Goal: Check status

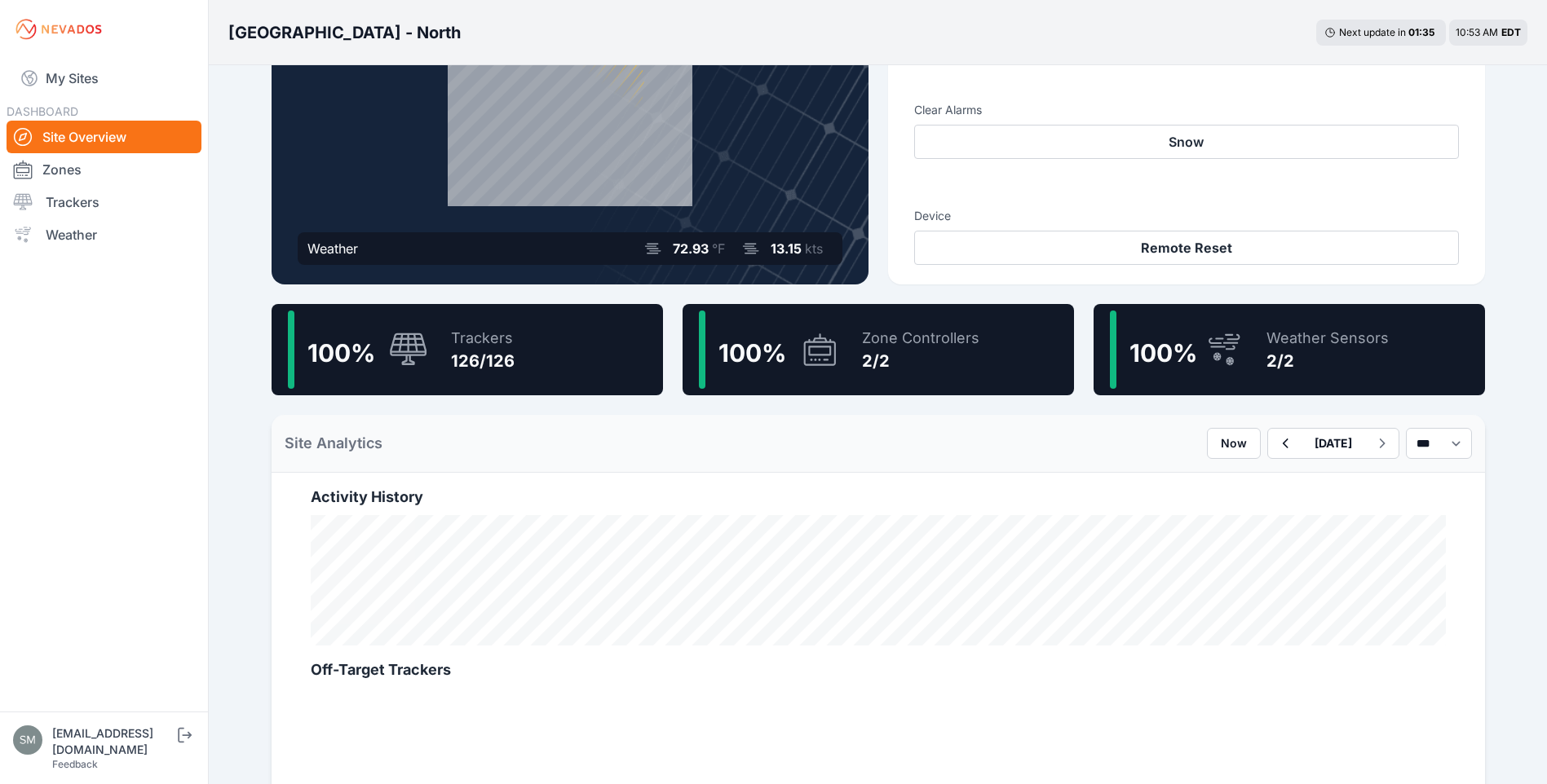
scroll to position [326, 0]
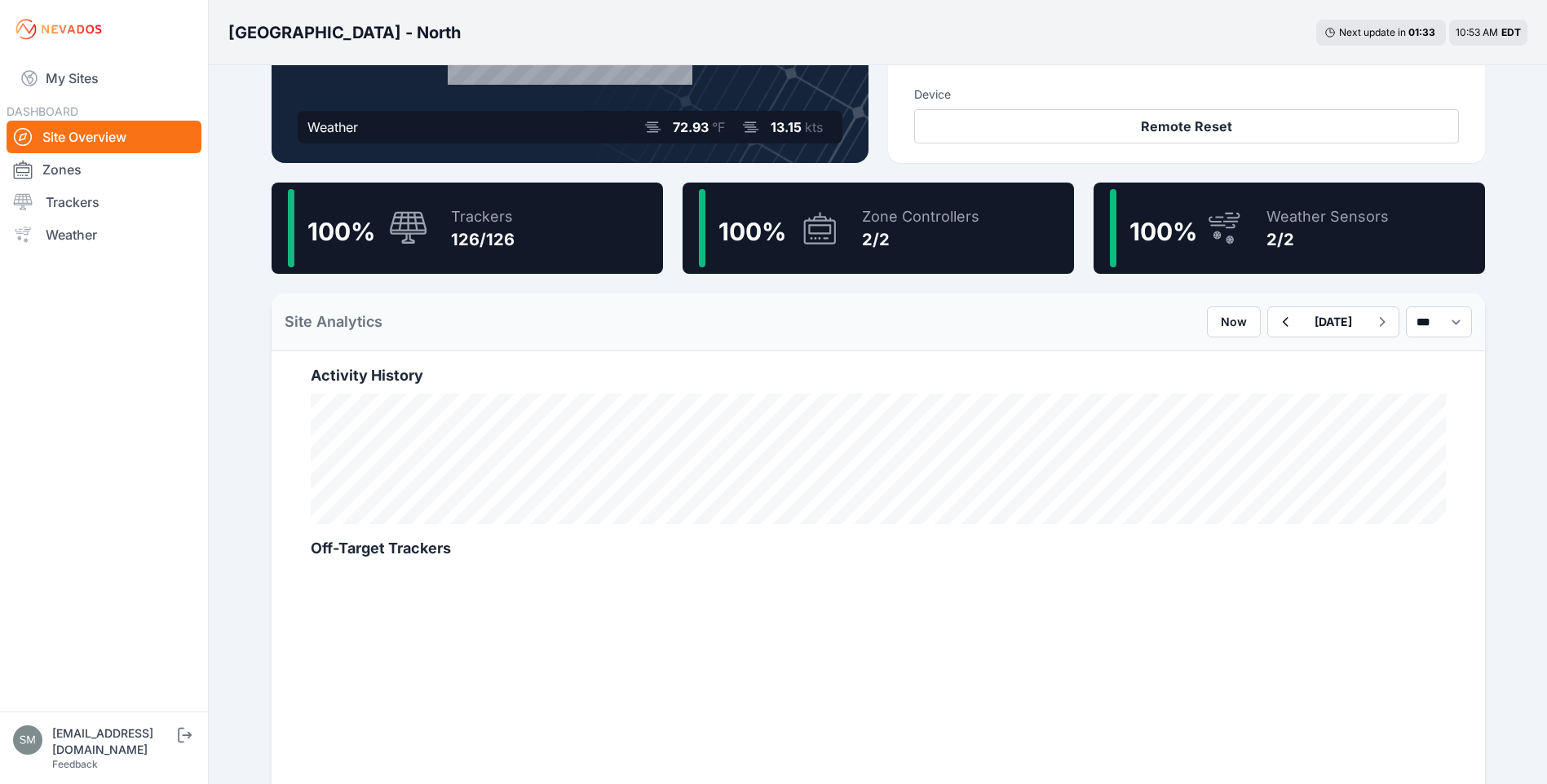
click at [499, 241] on div "126/126" at bounding box center [483, 239] width 64 height 23
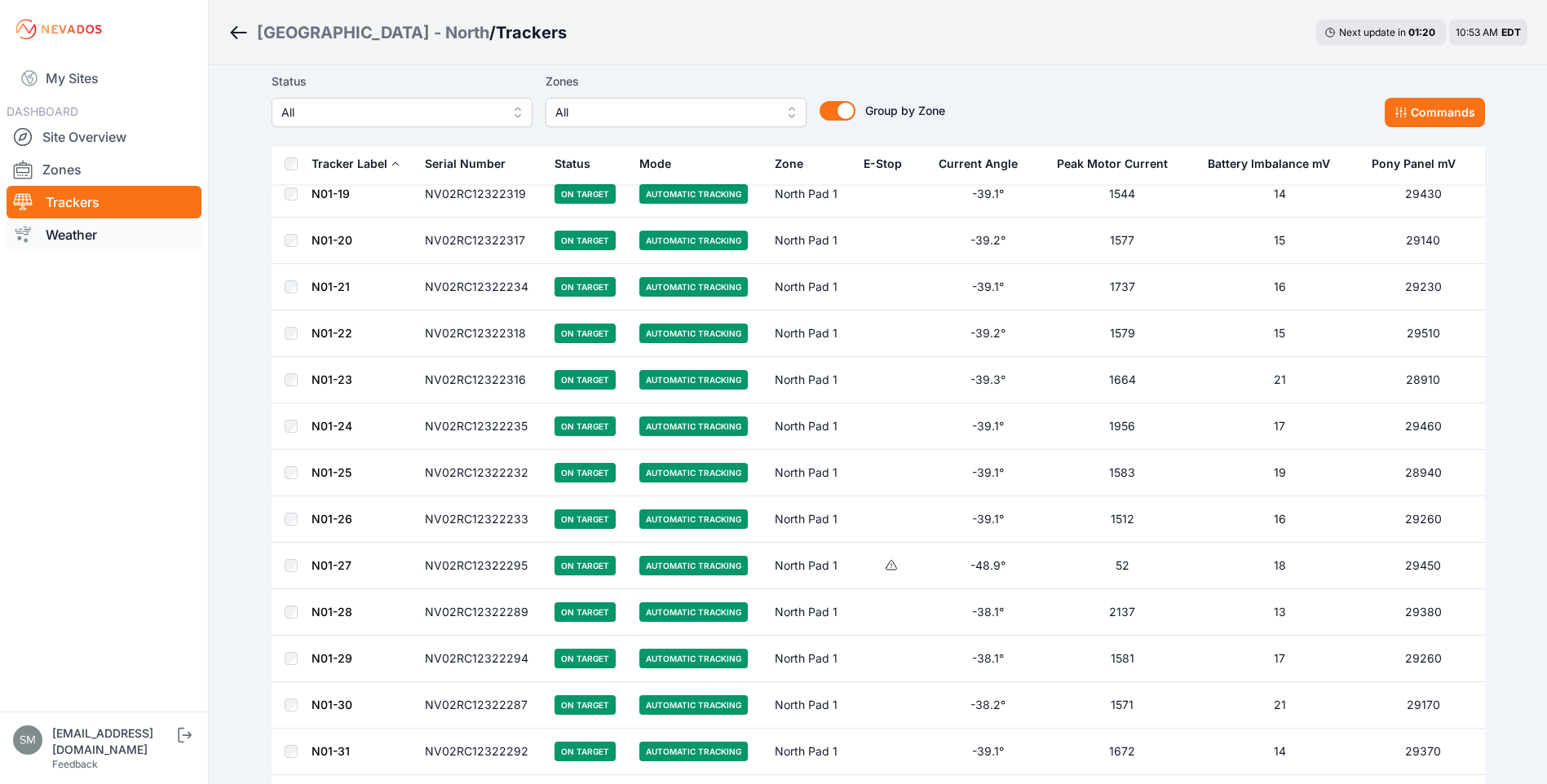
scroll to position [530, 0]
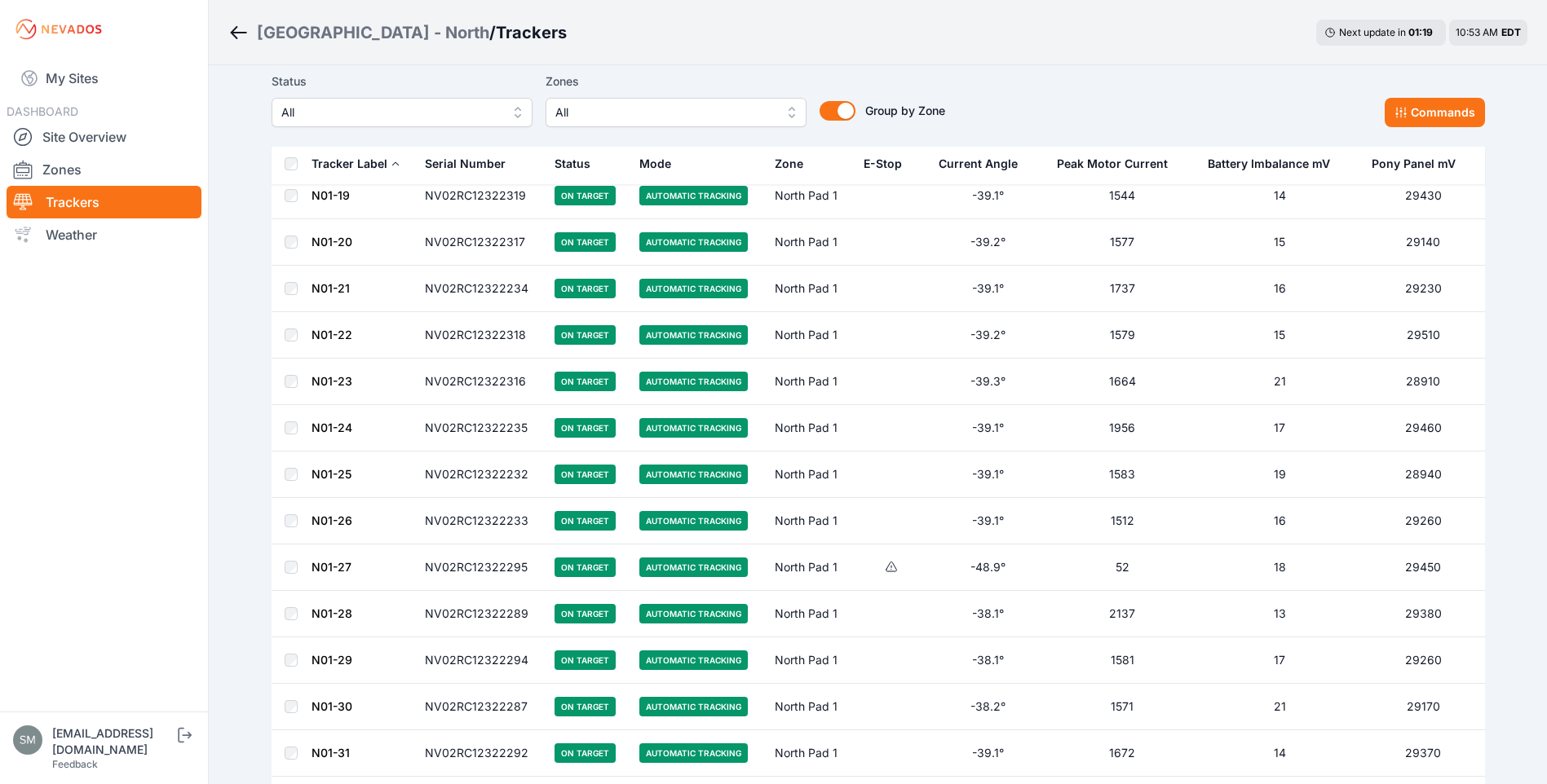
drag, startPoint x: 240, startPoint y: 32, endPoint x: 215, endPoint y: 191, distance: 161.0
click at [240, 32] on icon "Breadcrumb" at bounding box center [239, 32] width 20 height 19
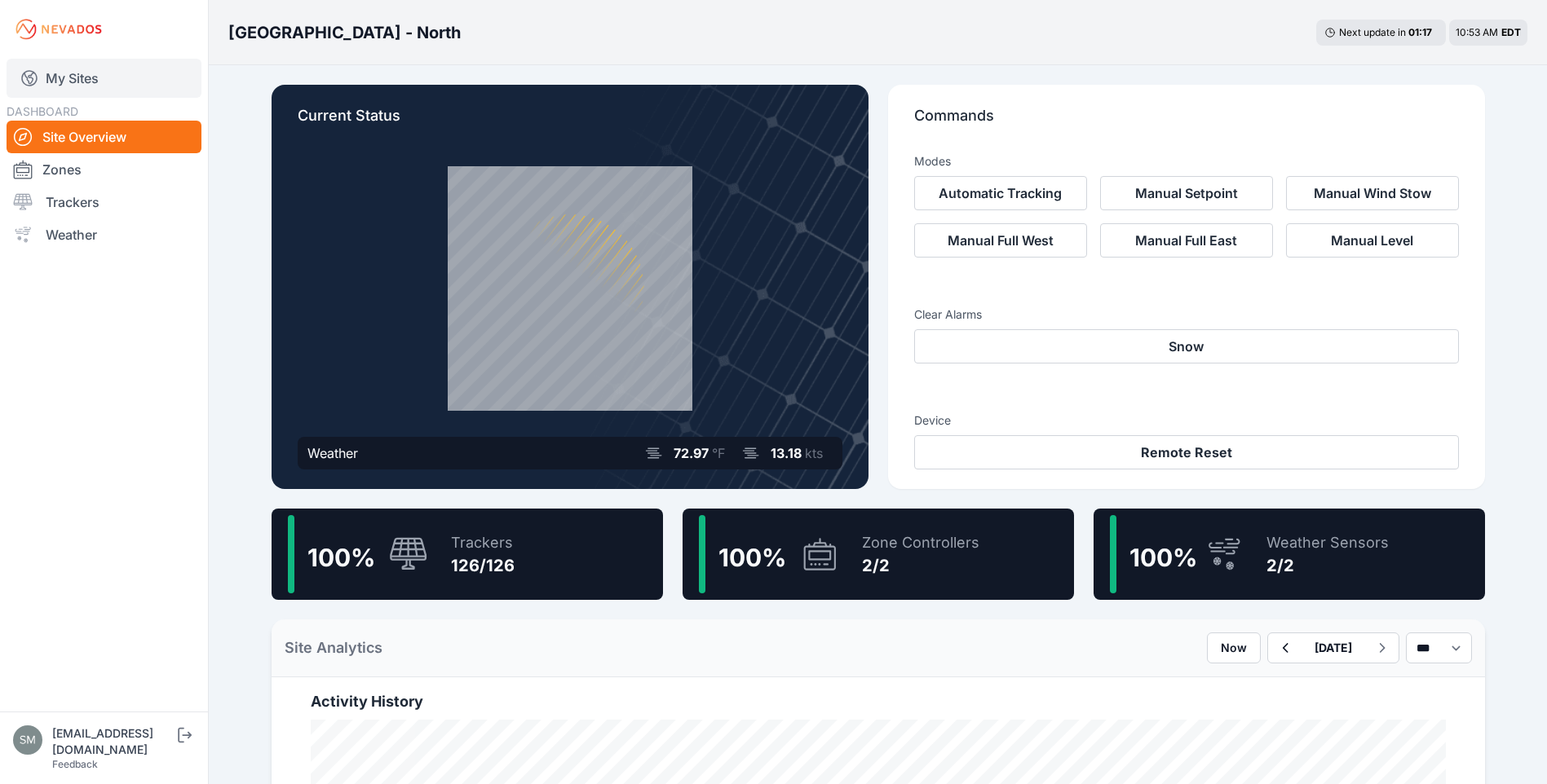
click at [75, 93] on link "My Sites" at bounding box center [103, 78] width 195 height 39
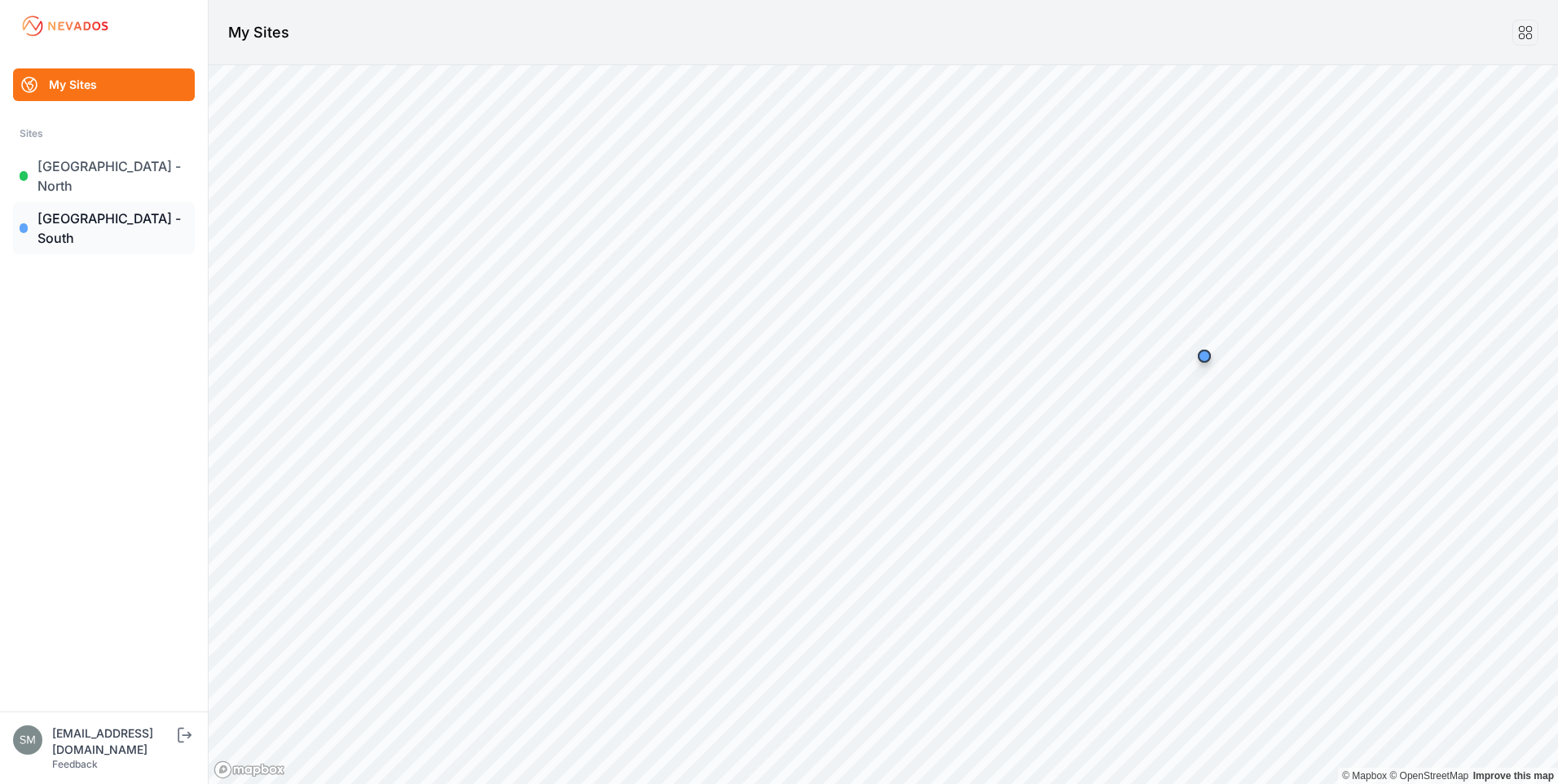
click at [109, 202] on link "[GEOGRAPHIC_DATA] - South" at bounding box center [103, 228] width 182 height 52
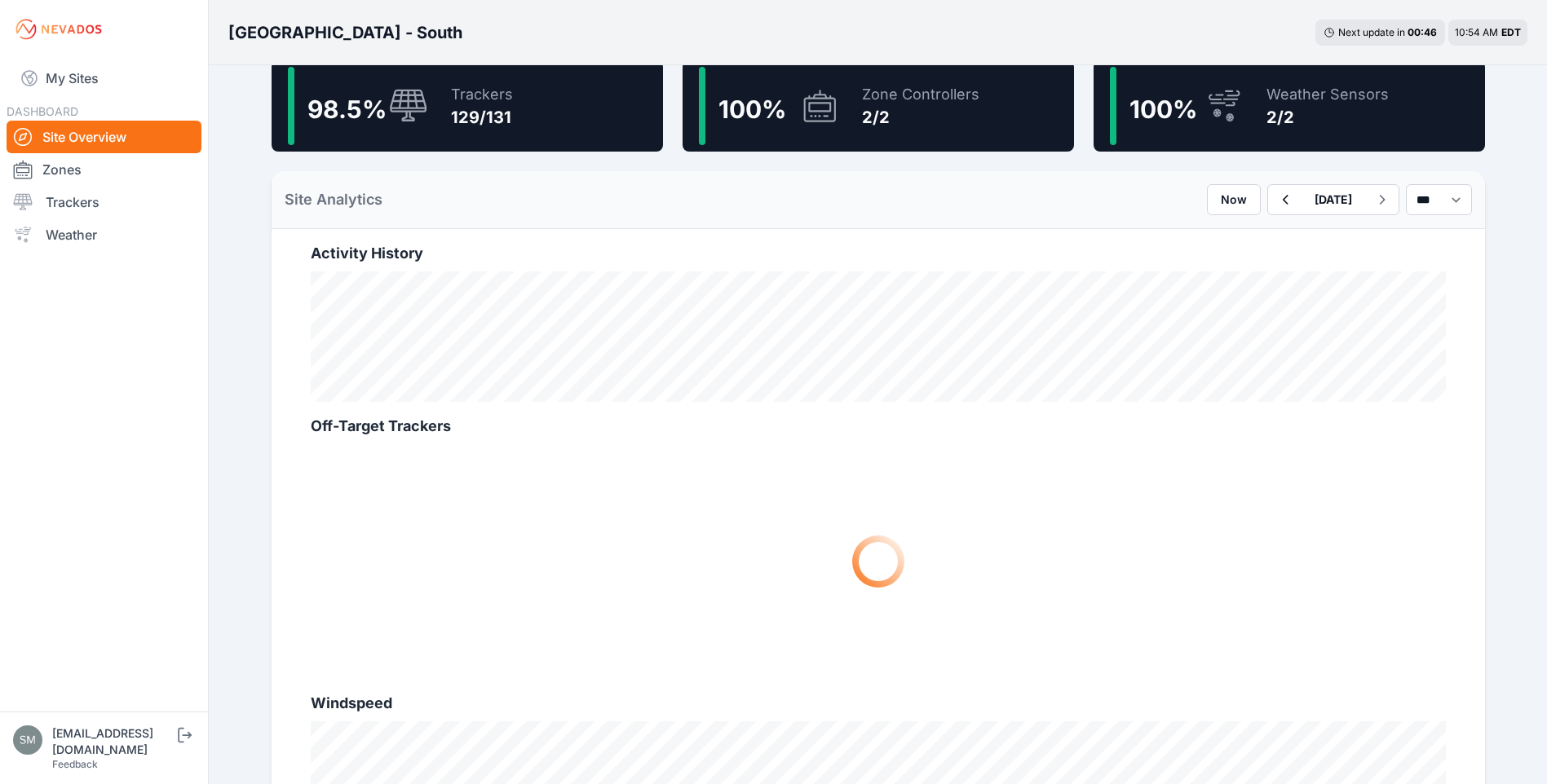
scroll to position [41, 0]
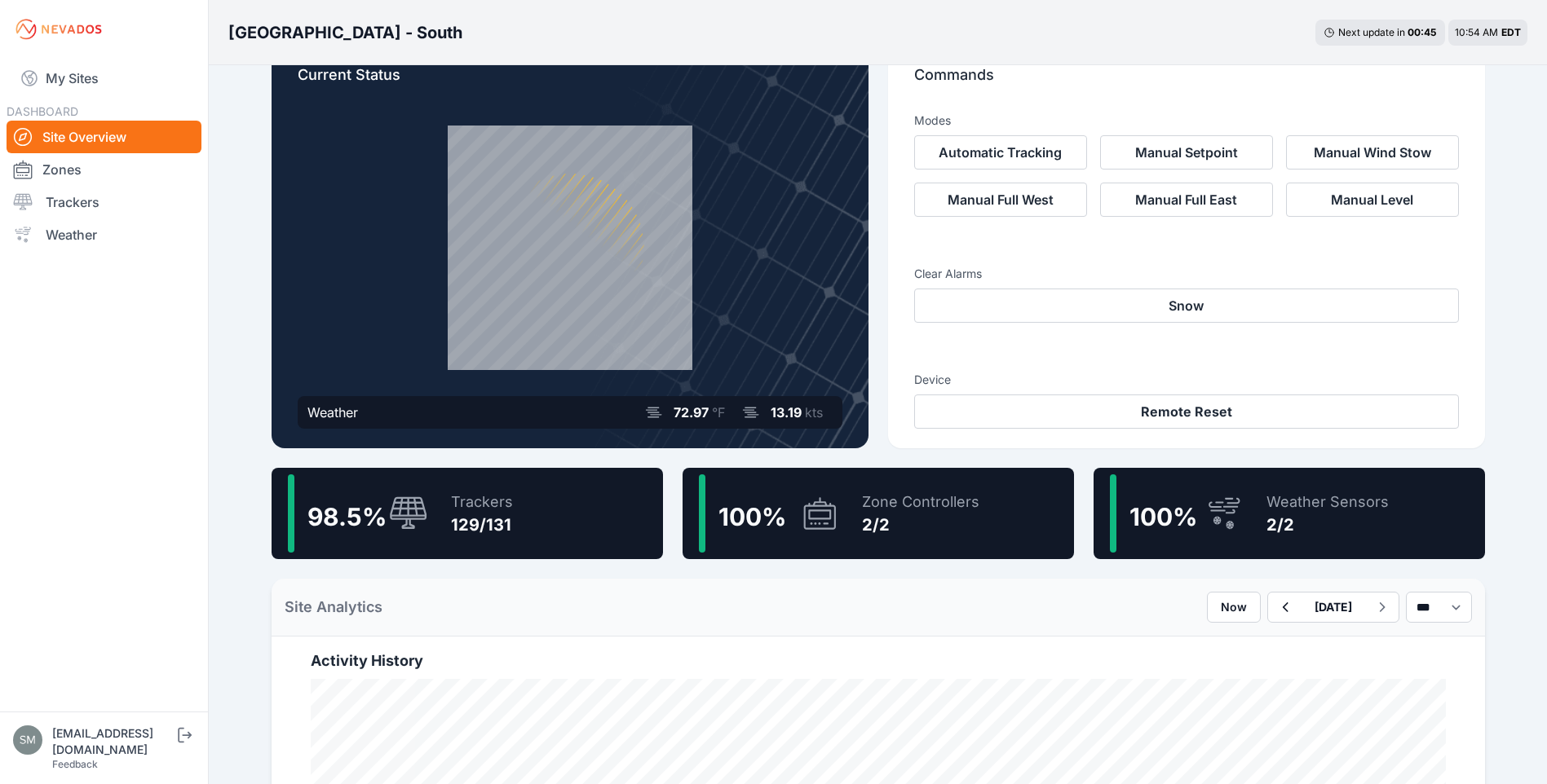
click at [465, 497] on div "Trackers" at bounding box center [482, 502] width 62 height 23
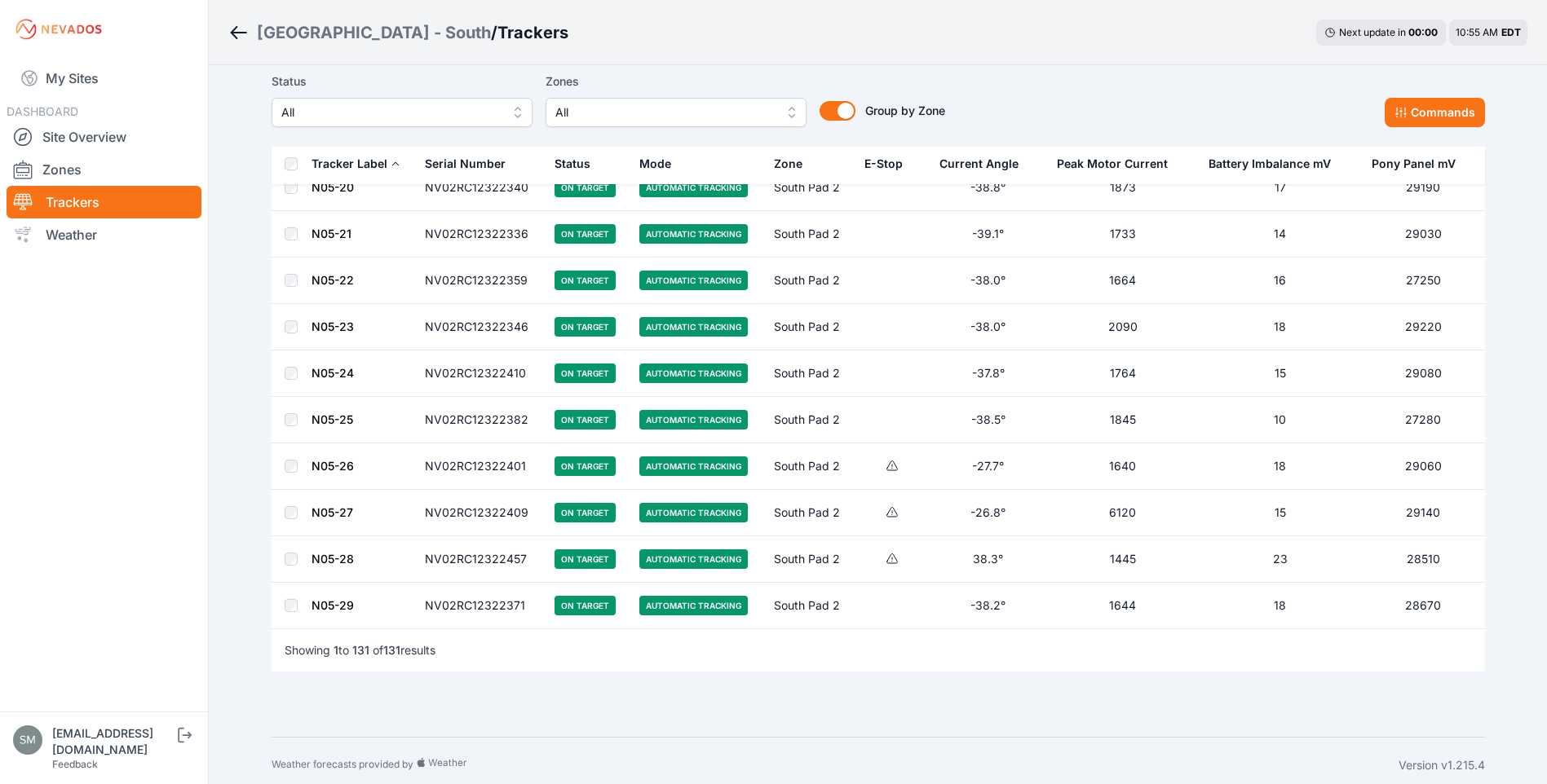
scroll to position [5733, 0]
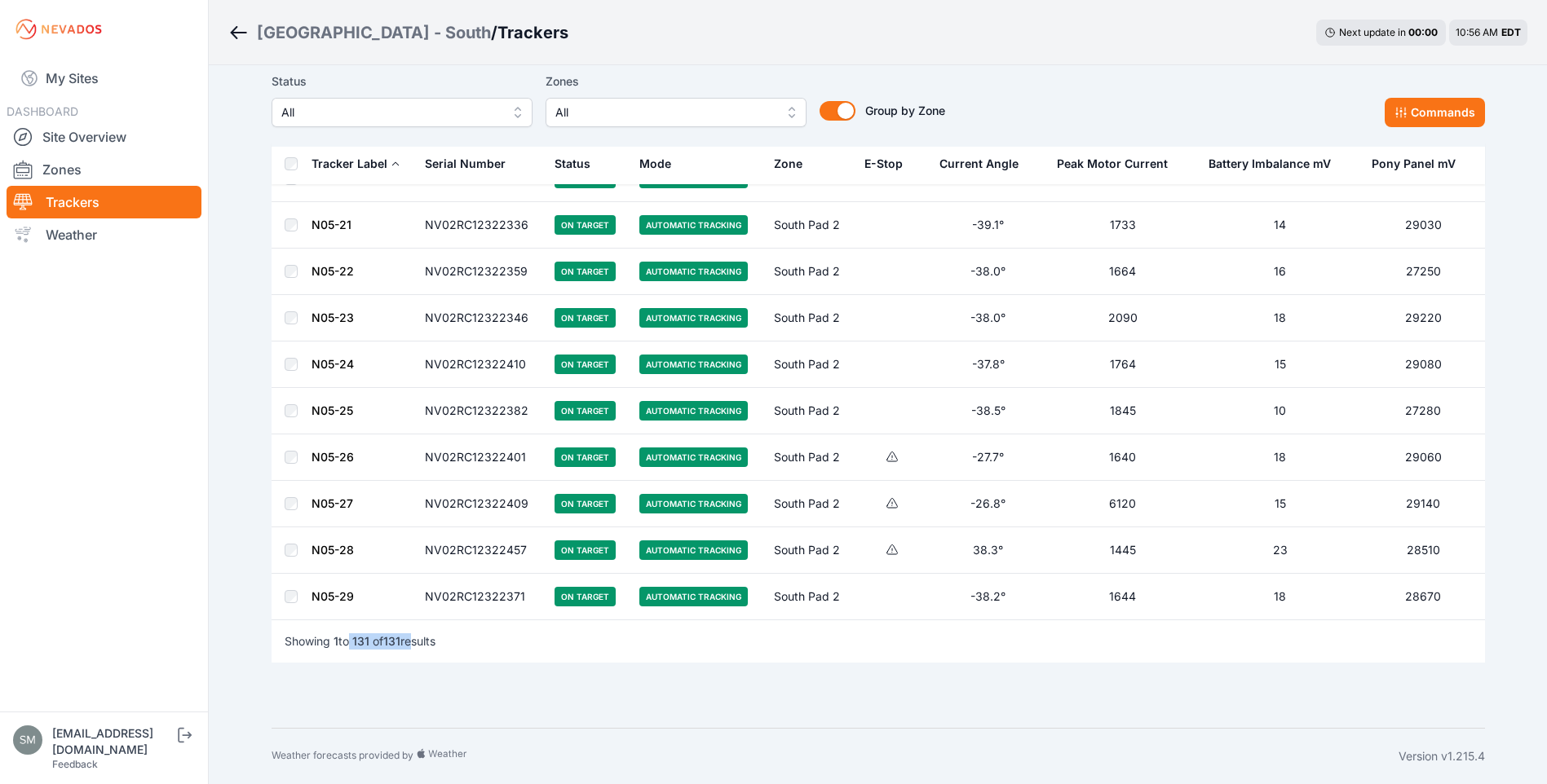
drag, startPoint x: 354, startPoint y: 635, endPoint x: 415, endPoint y: 636, distance: 61.0
click at [415, 636] on p "Showing 1 to 131 of 131 results" at bounding box center [359, 641] width 151 height 16
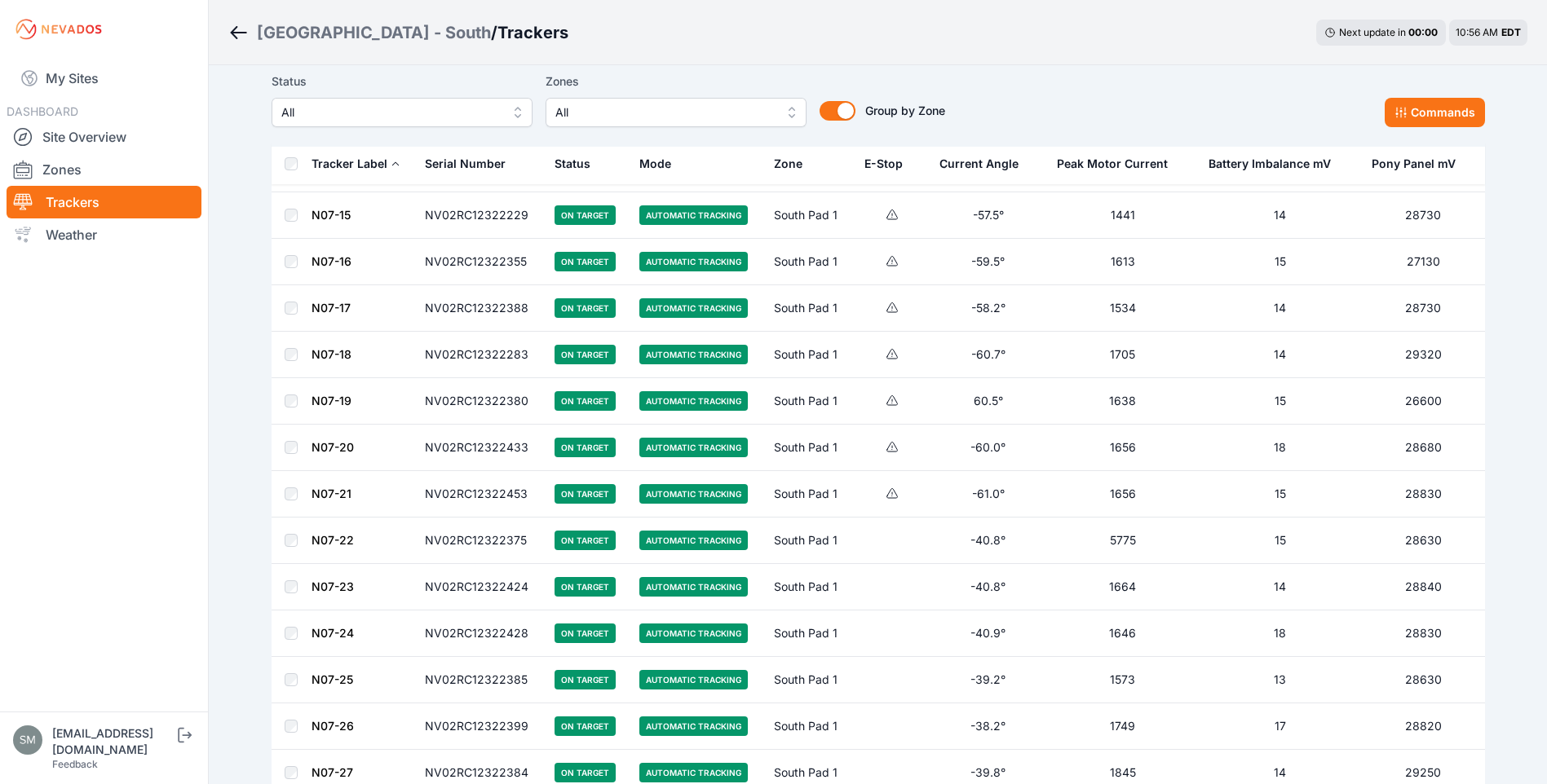
scroll to position [2200, 0]
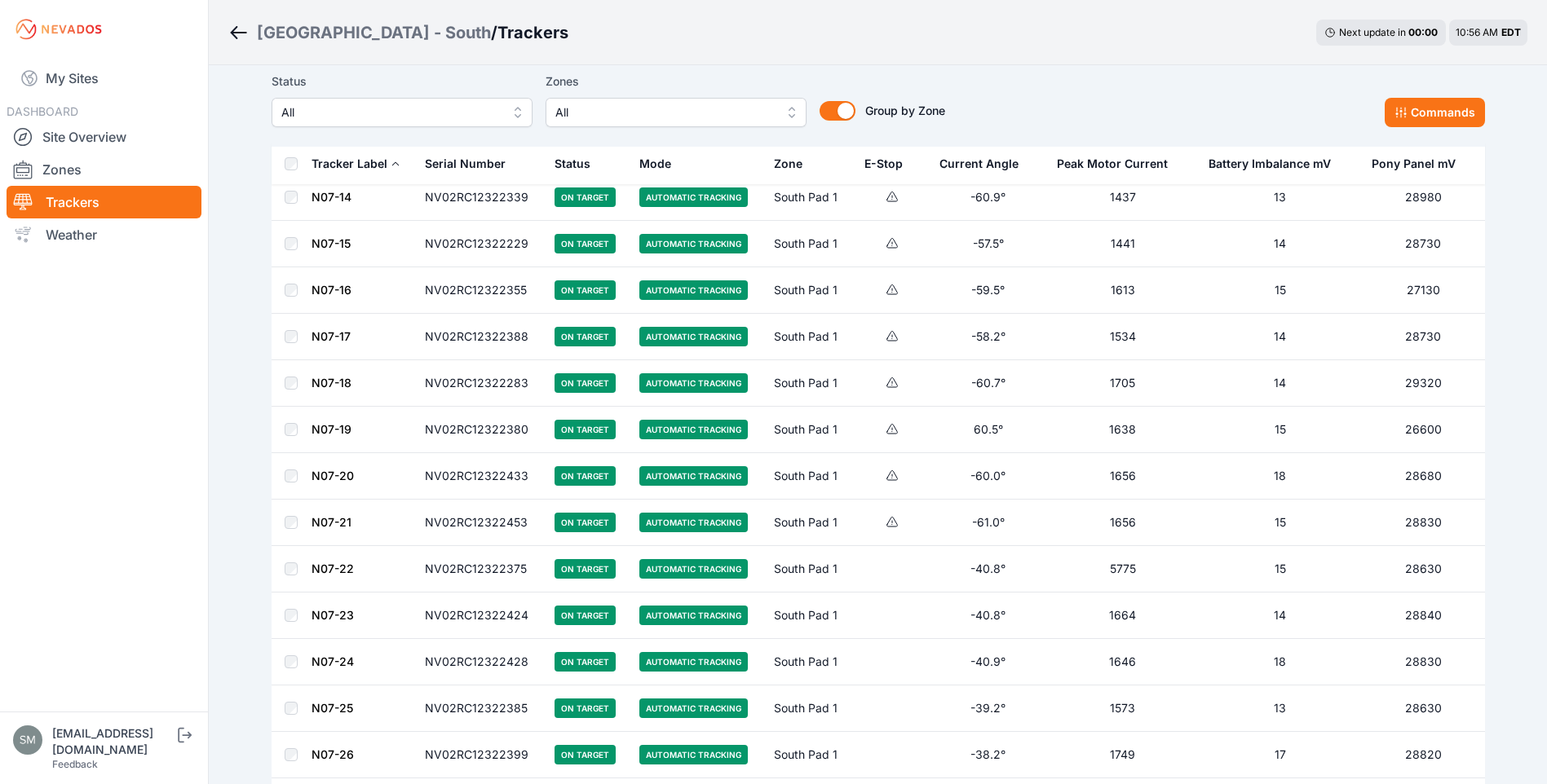
click at [645, 103] on span "All" at bounding box center [664, 111] width 219 height 19
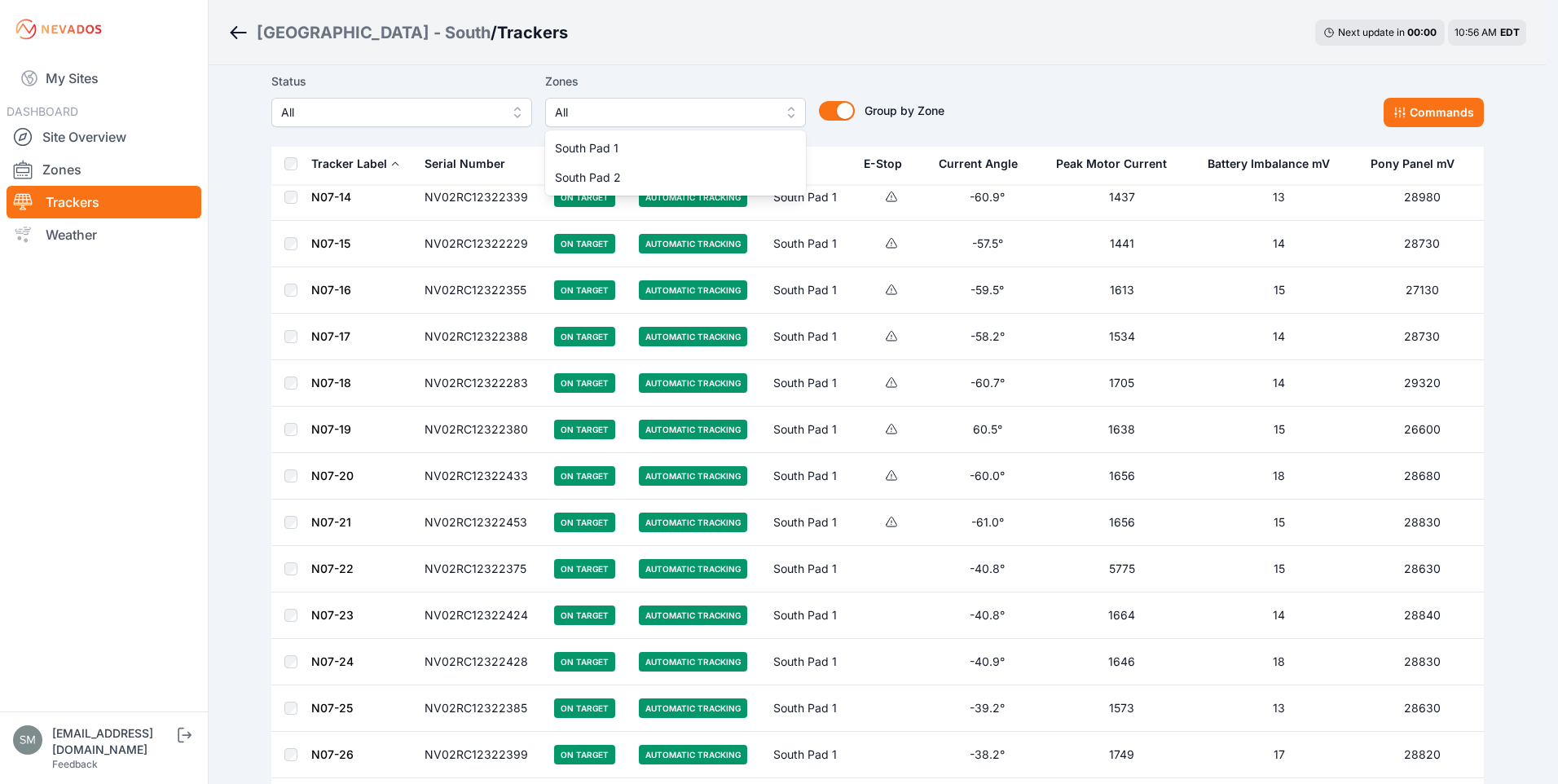
click at [1066, 103] on div "Status All Zones All South Pad 1 South Pad 2 Group by Zone Group by Zone Comman…" at bounding box center [877, 99] width 1213 height 56
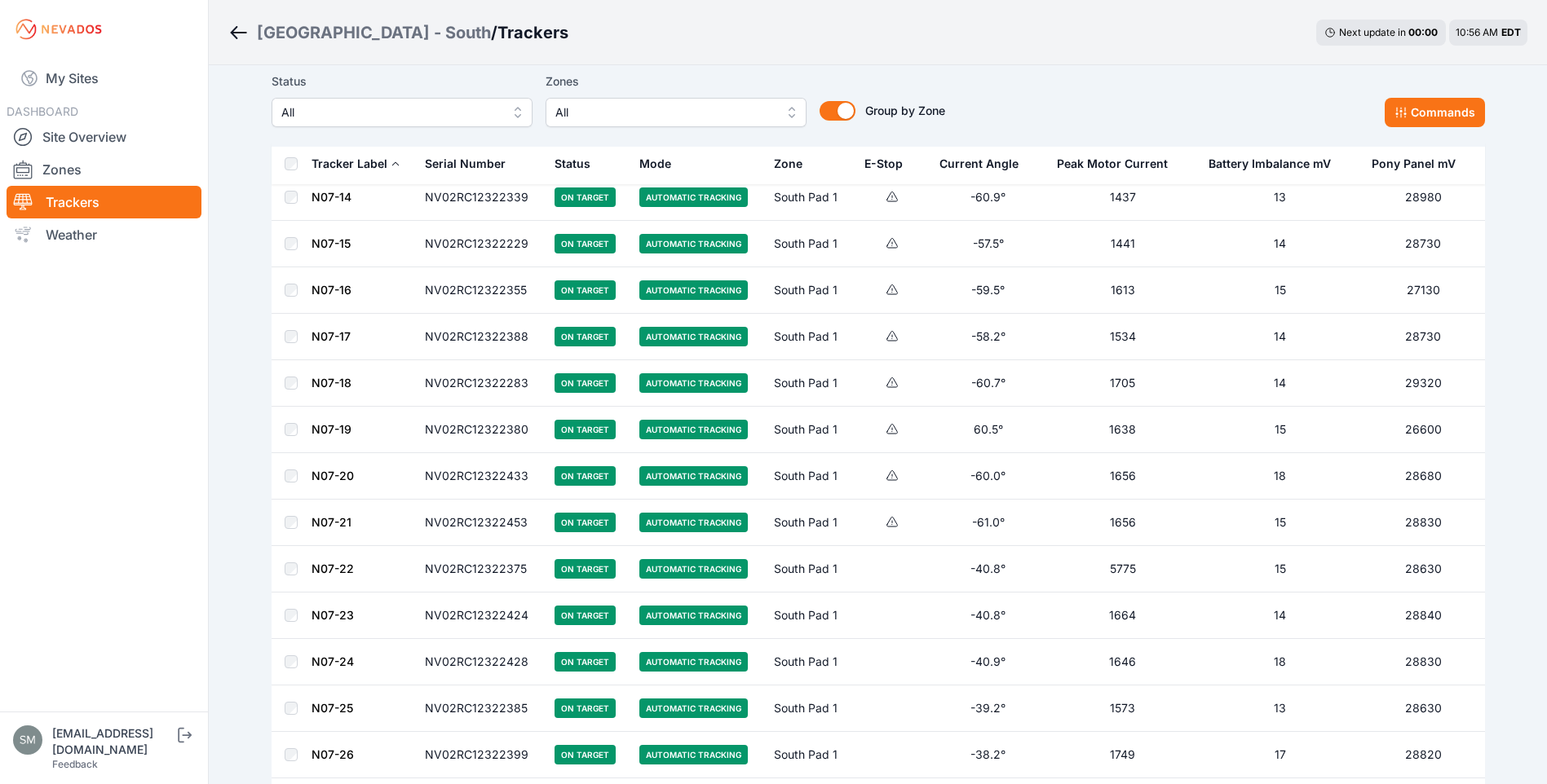
click at [498, 103] on span "All" at bounding box center [390, 111] width 219 height 19
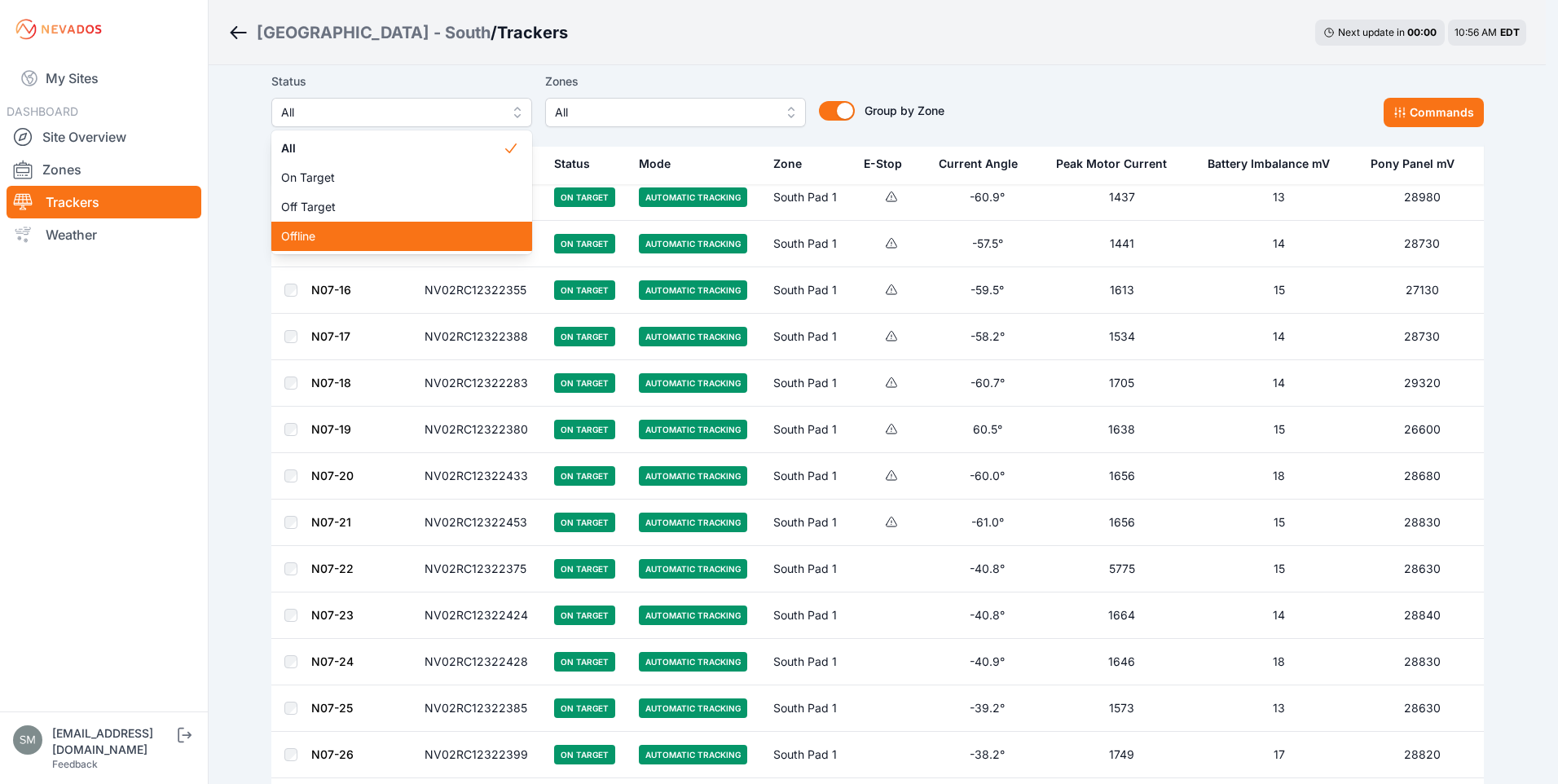
click at [316, 232] on span "Offline" at bounding box center [392, 237] width 222 height 16
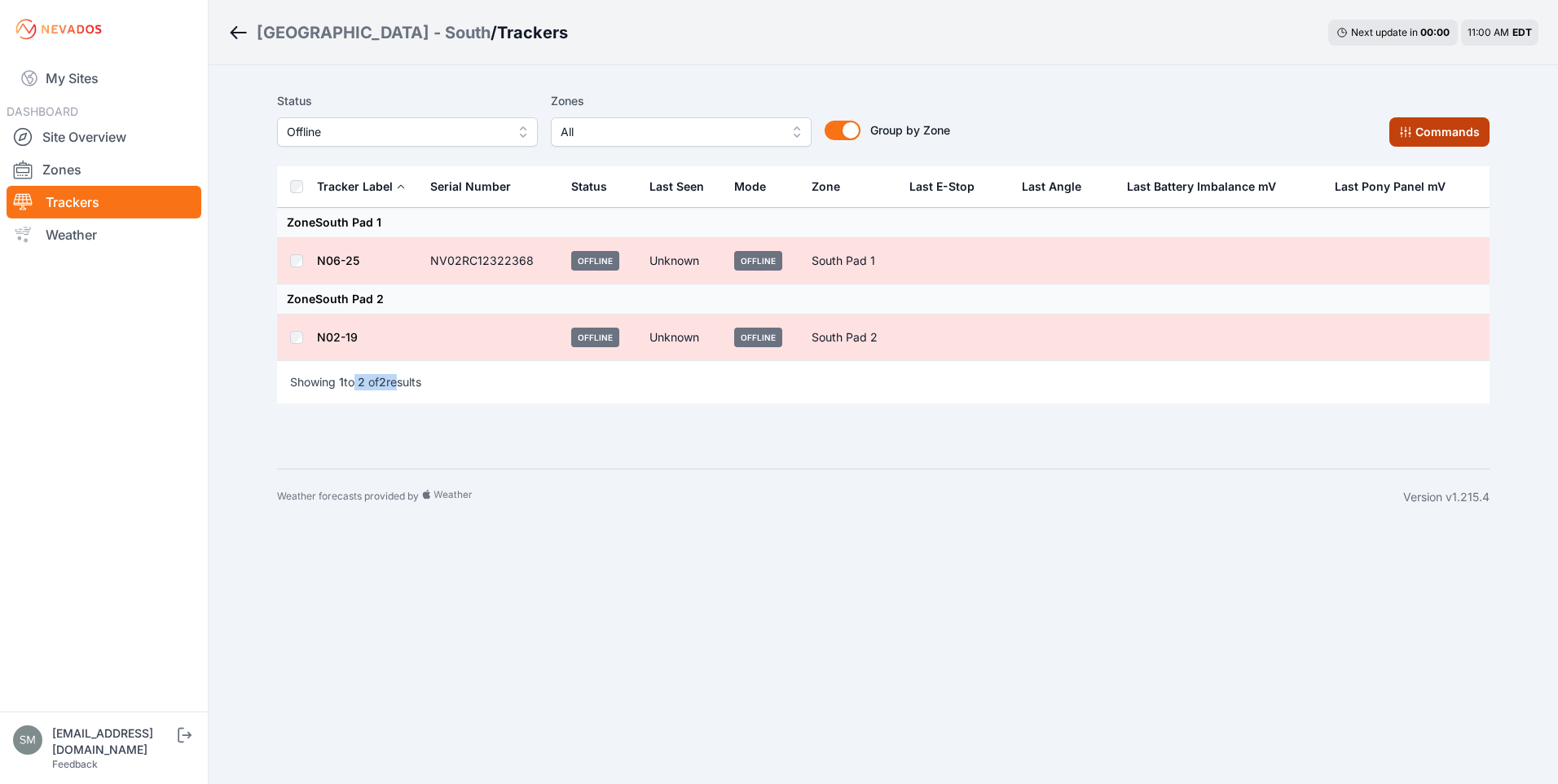
click at [1443, 130] on button "Commands" at bounding box center [1440, 132] width 101 height 29
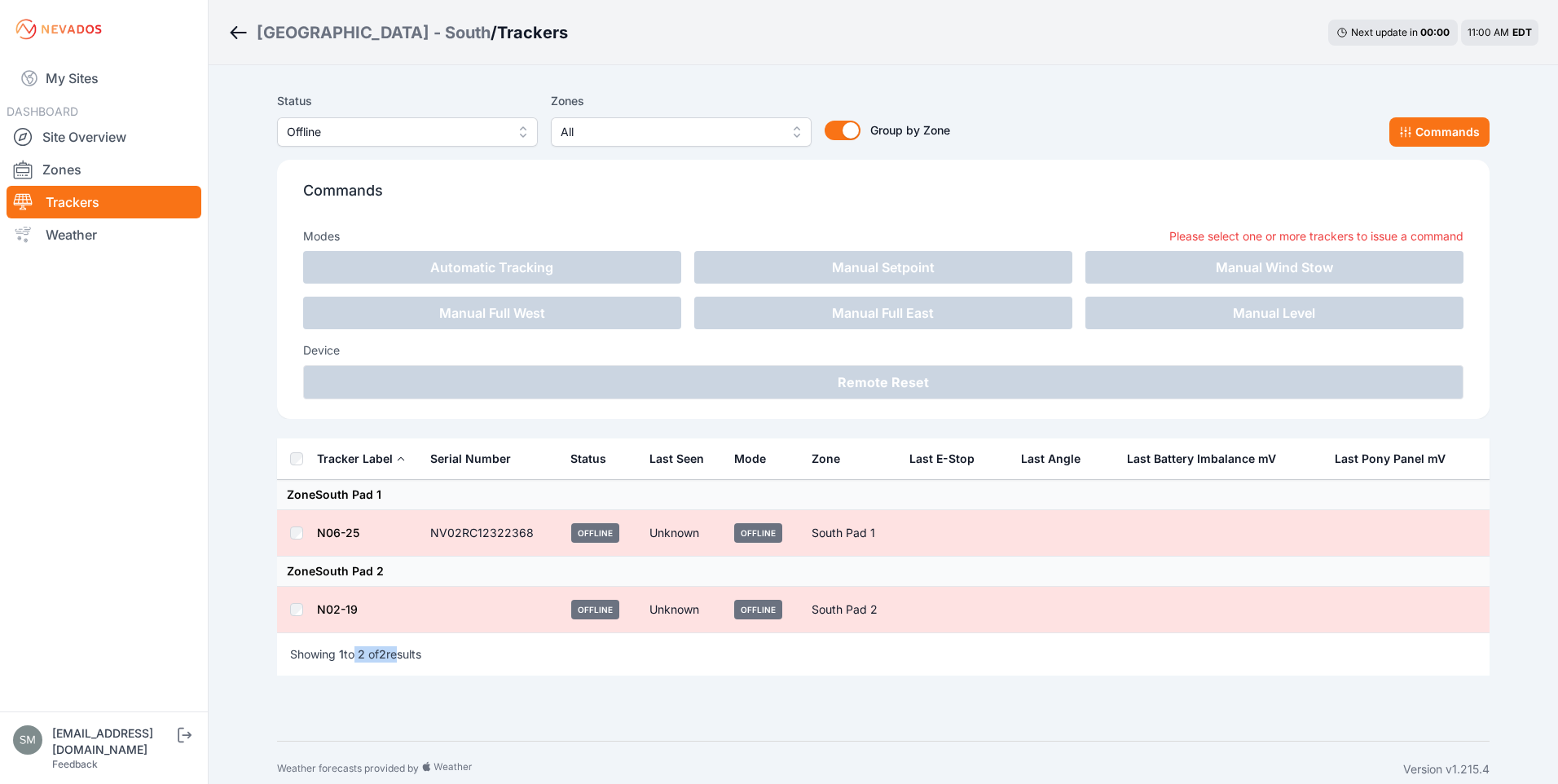
drag, startPoint x: 465, startPoint y: 123, endPoint x: 457, endPoint y: 134, distance: 13.6
click at [465, 123] on span "Offline" at bounding box center [396, 132] width 218 height 19
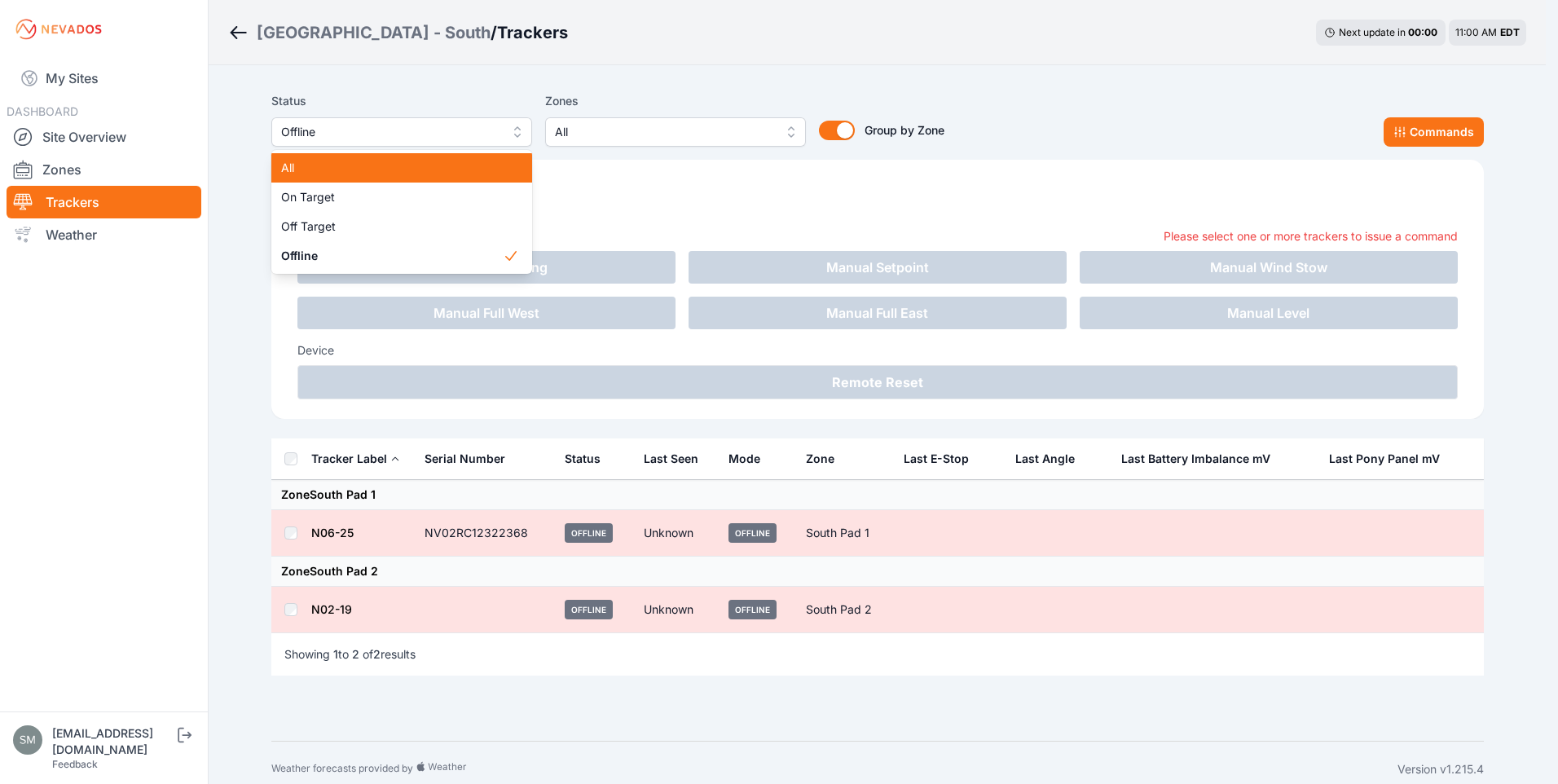
click at [328, 174] on span "All" at bounding box center [392, 168] width 222 height 16
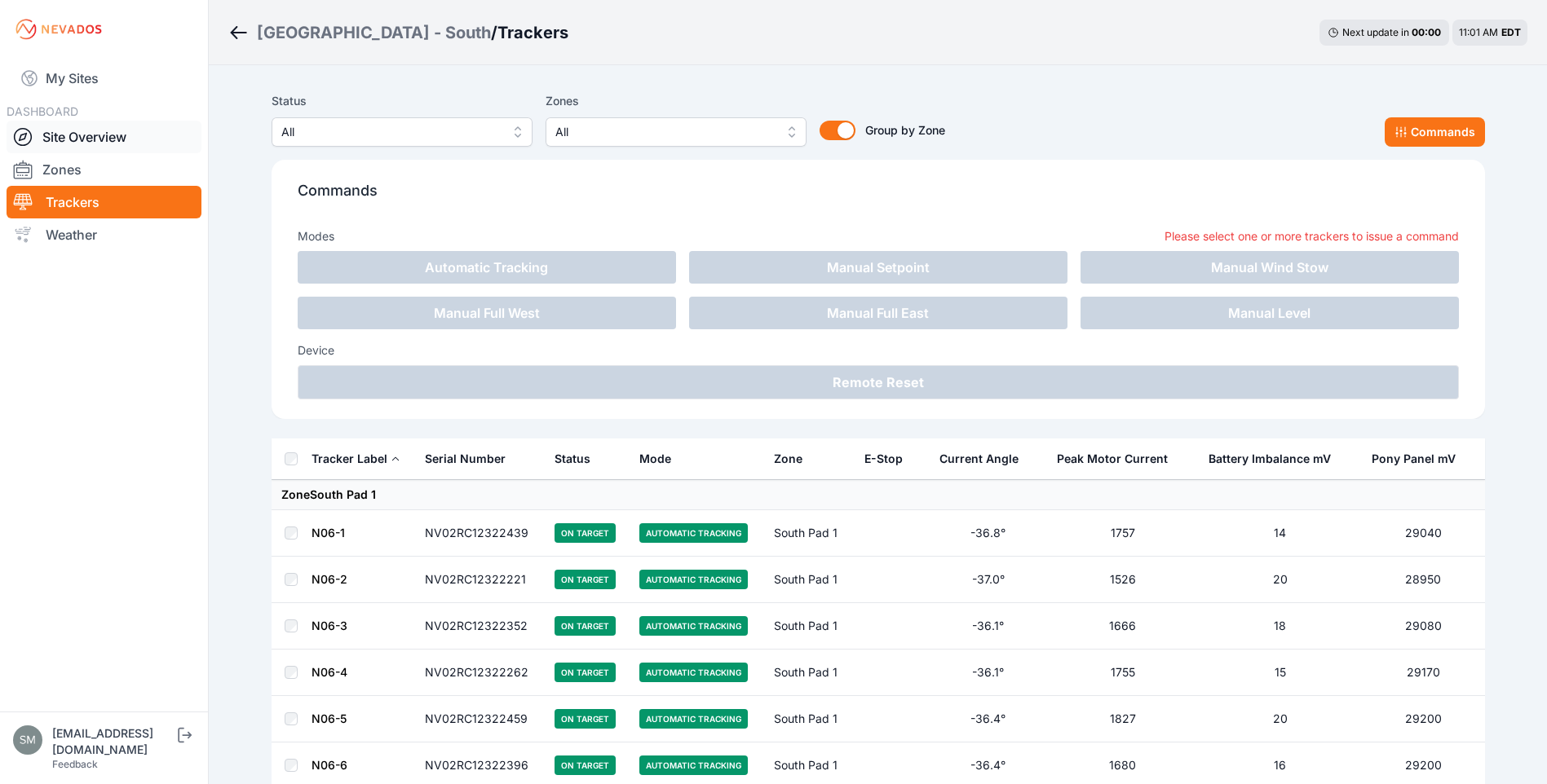
click at [82, 136] on link "Site Overview" at bounding box center [103, 137] width 195 height 33
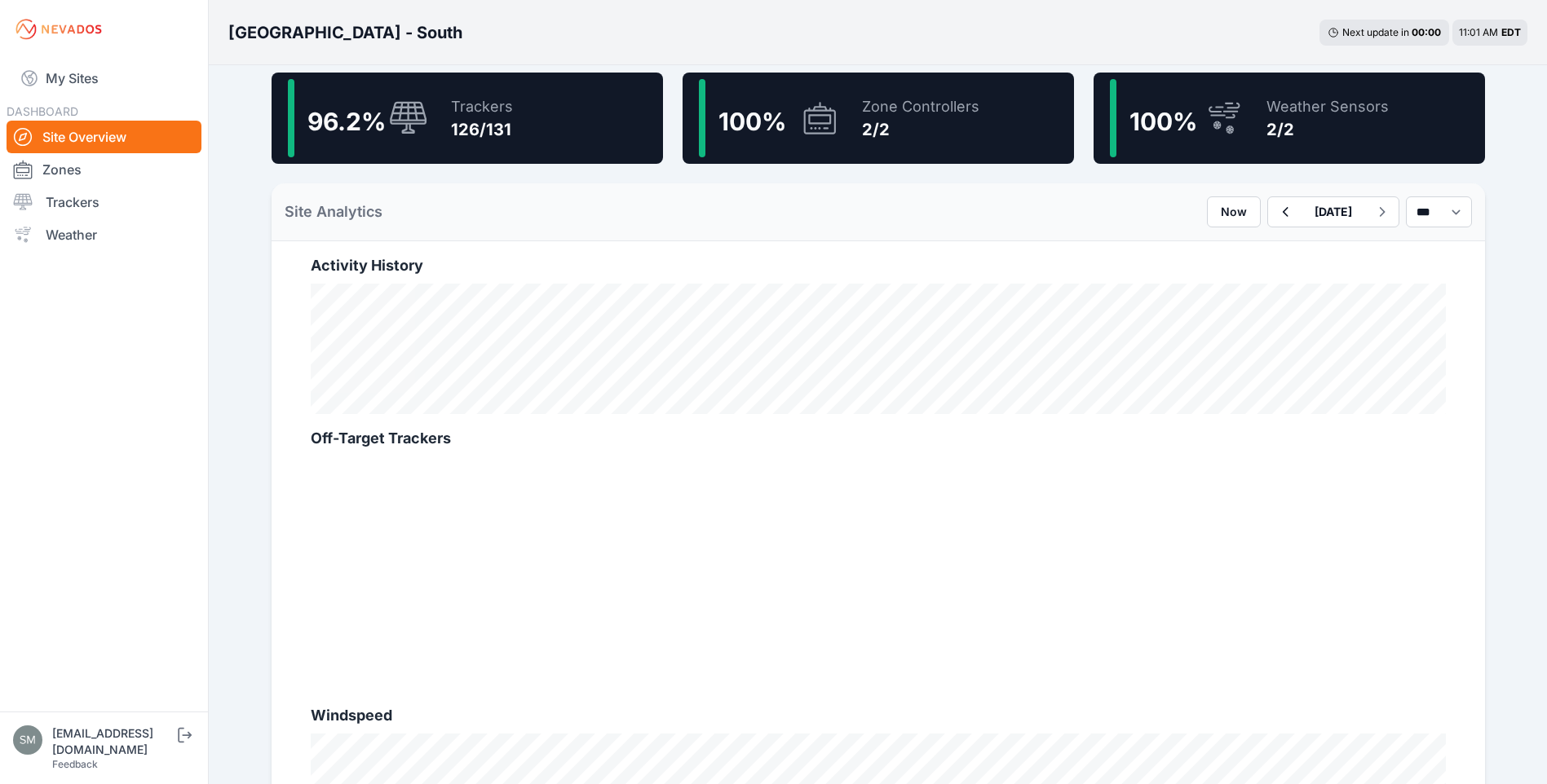
scroll to position [530, 0]
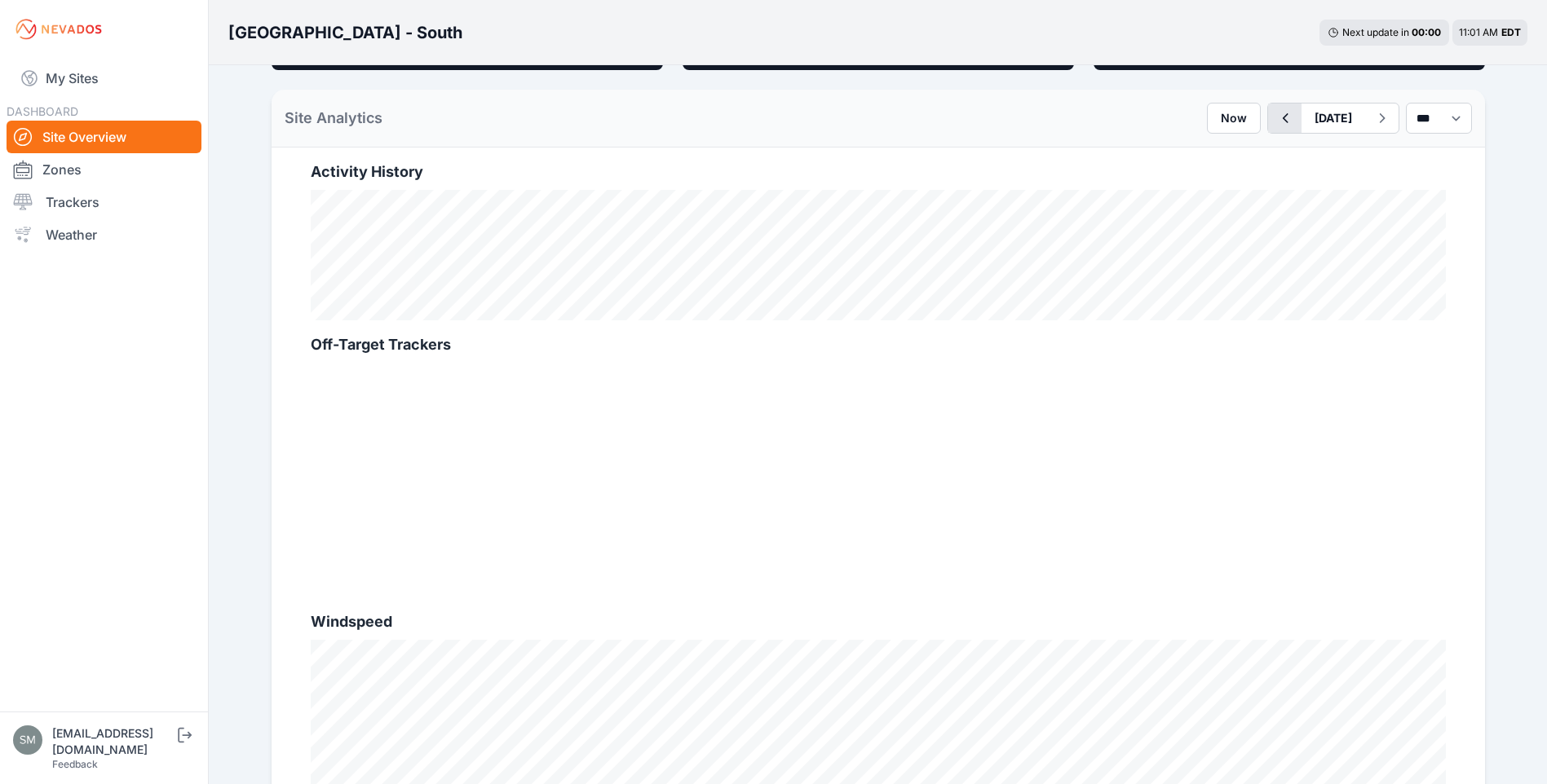
click at [1275, 115] on icon "button" at bounding box center [1285, 118] width 20 height 19
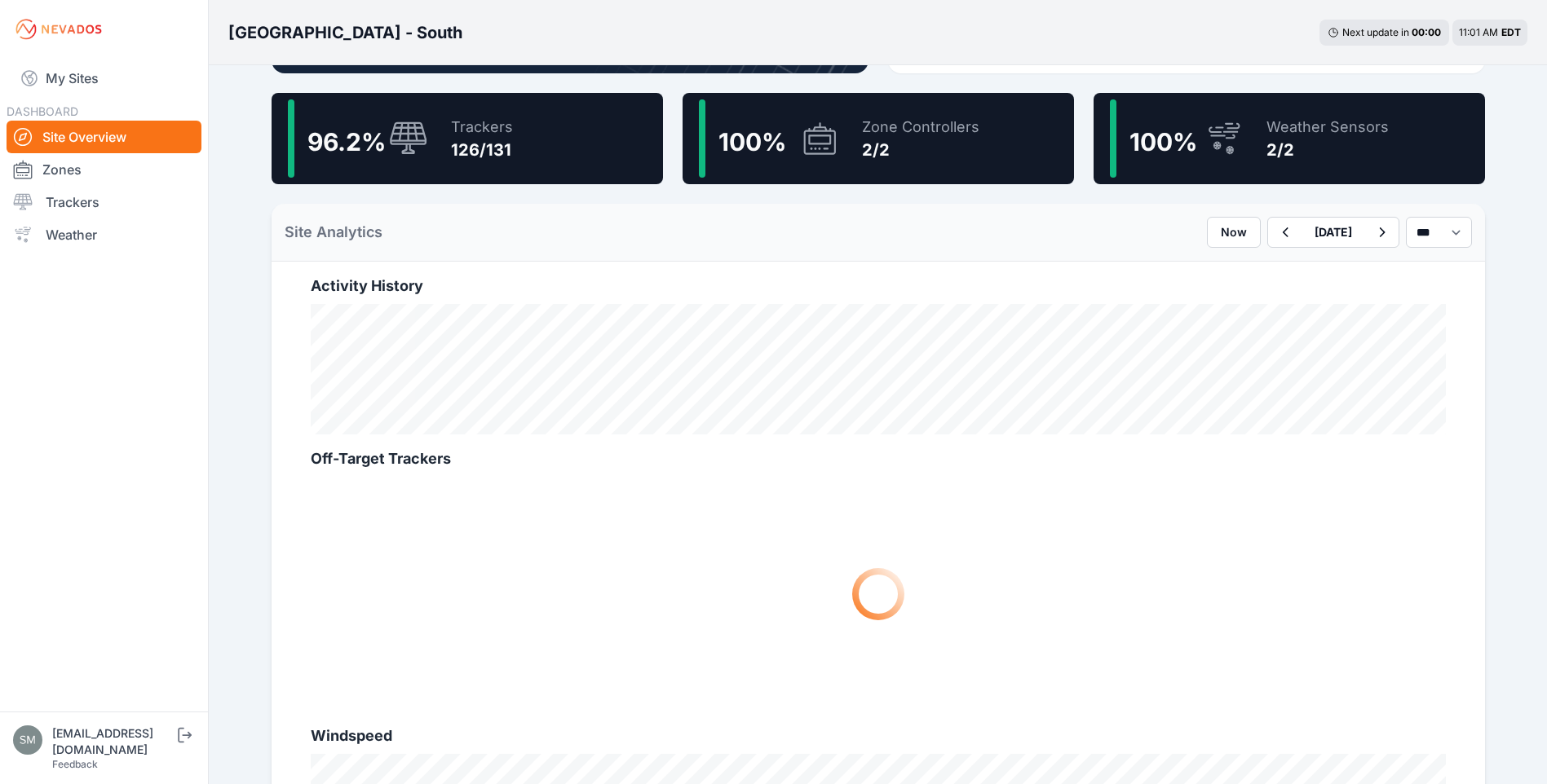
scroll to position [489, 0]
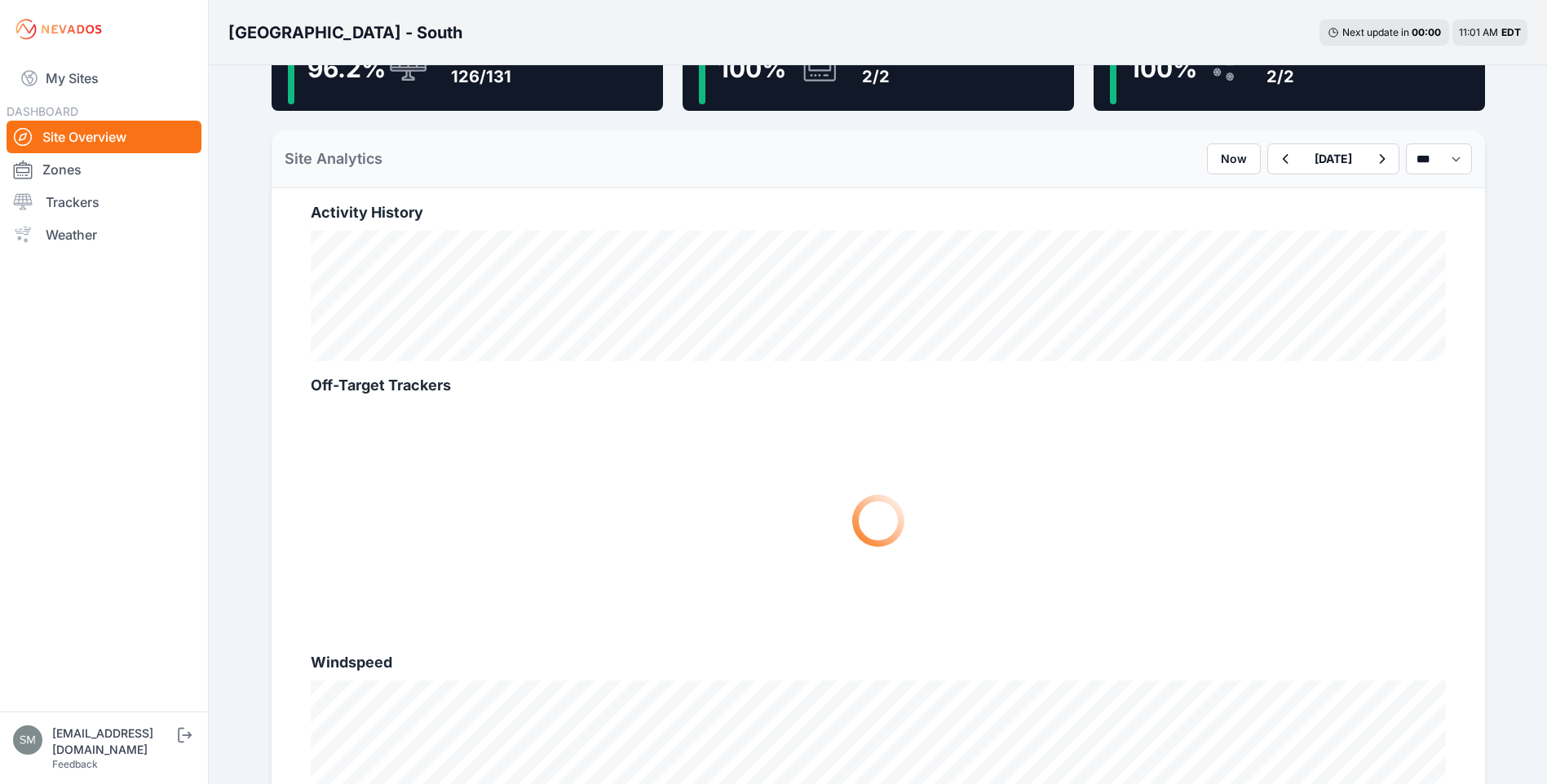
click at [82, 195] on link "Trackers" at bounding box center [103, 202] width 195 height 33
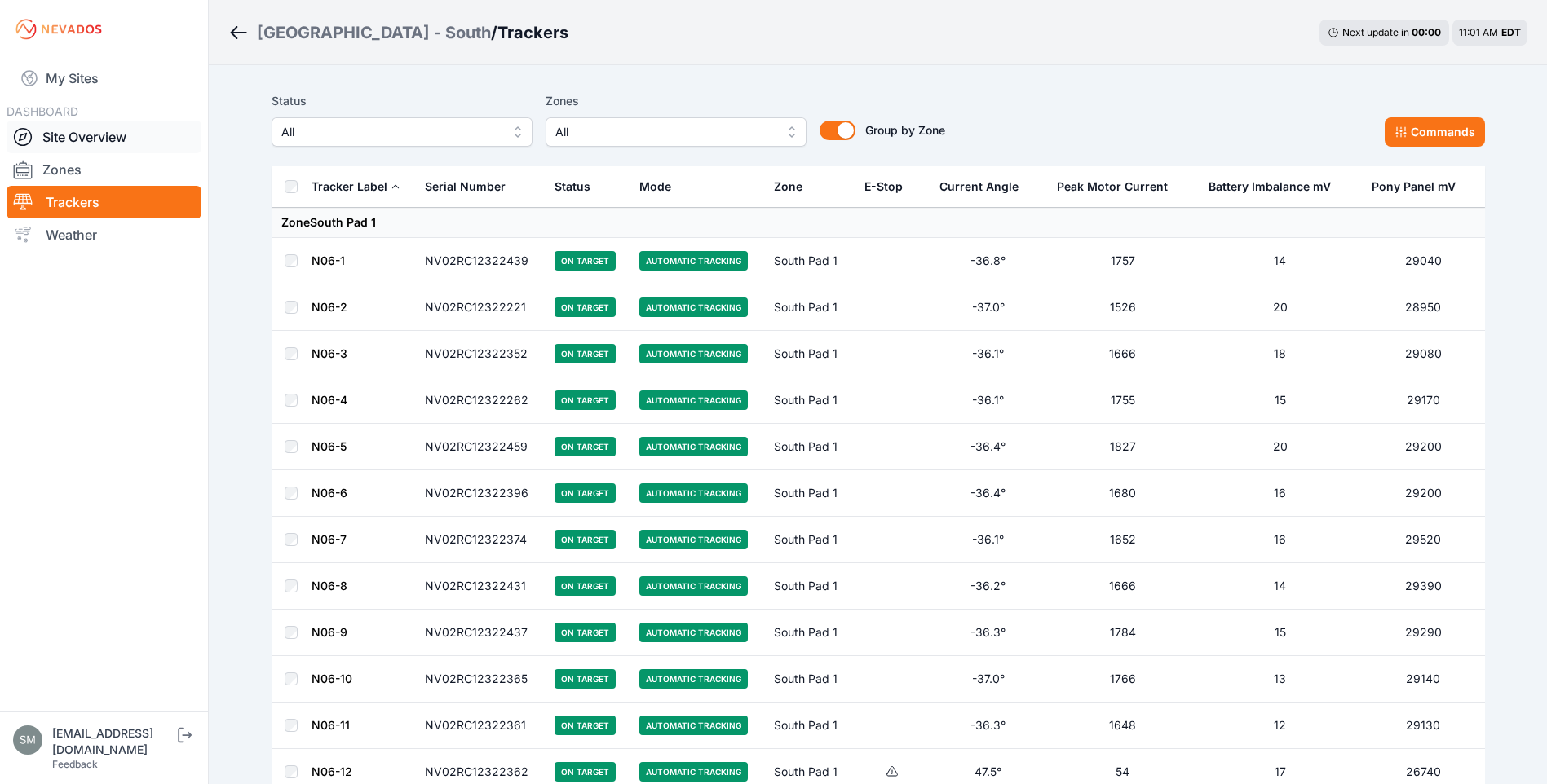
click at [84, 139] on link "Site Overview" at bounding box center [103, 137] width 195 height 33
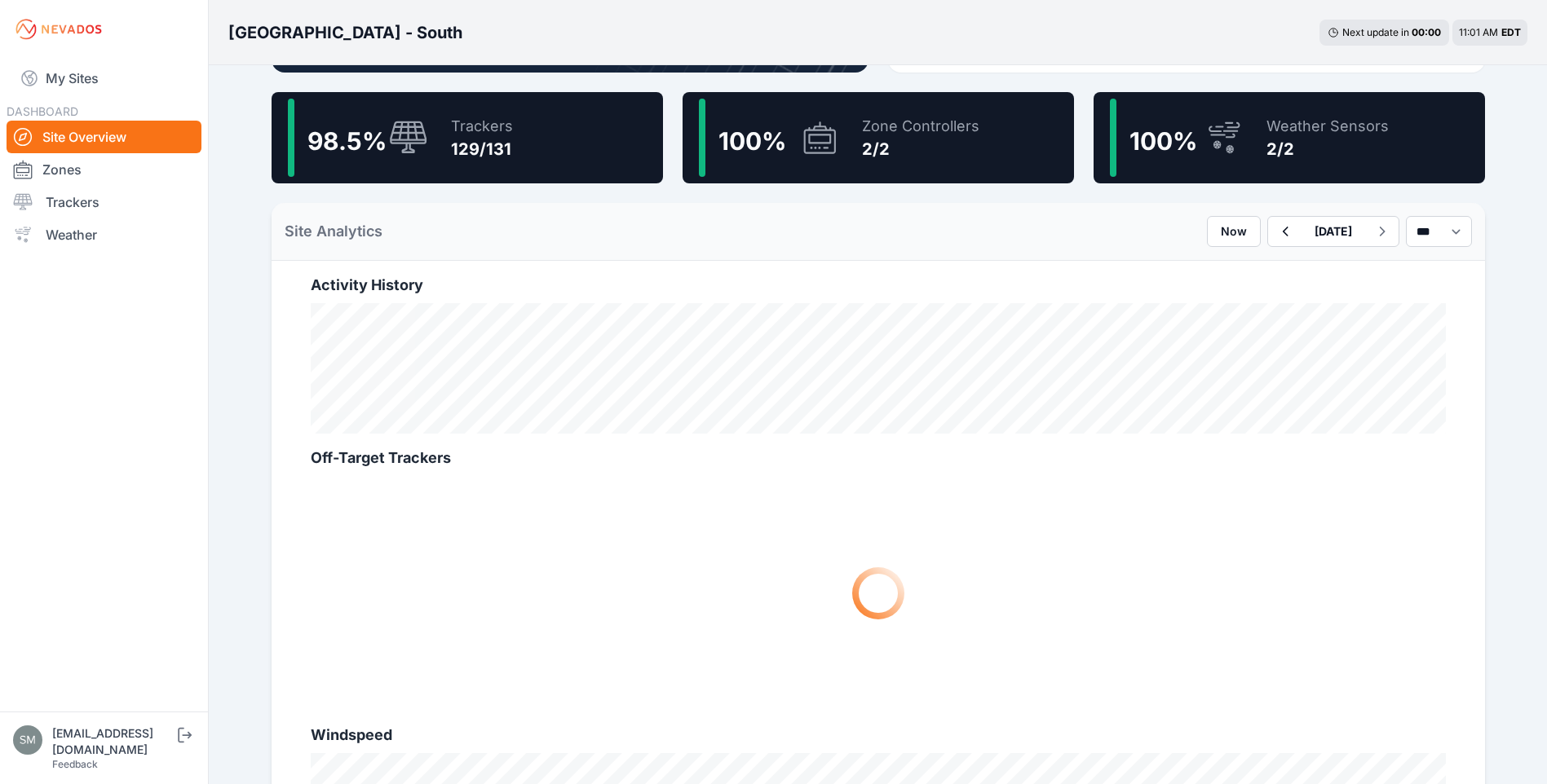
scroll to position [570, 0]
